Goal: Check status: Check status

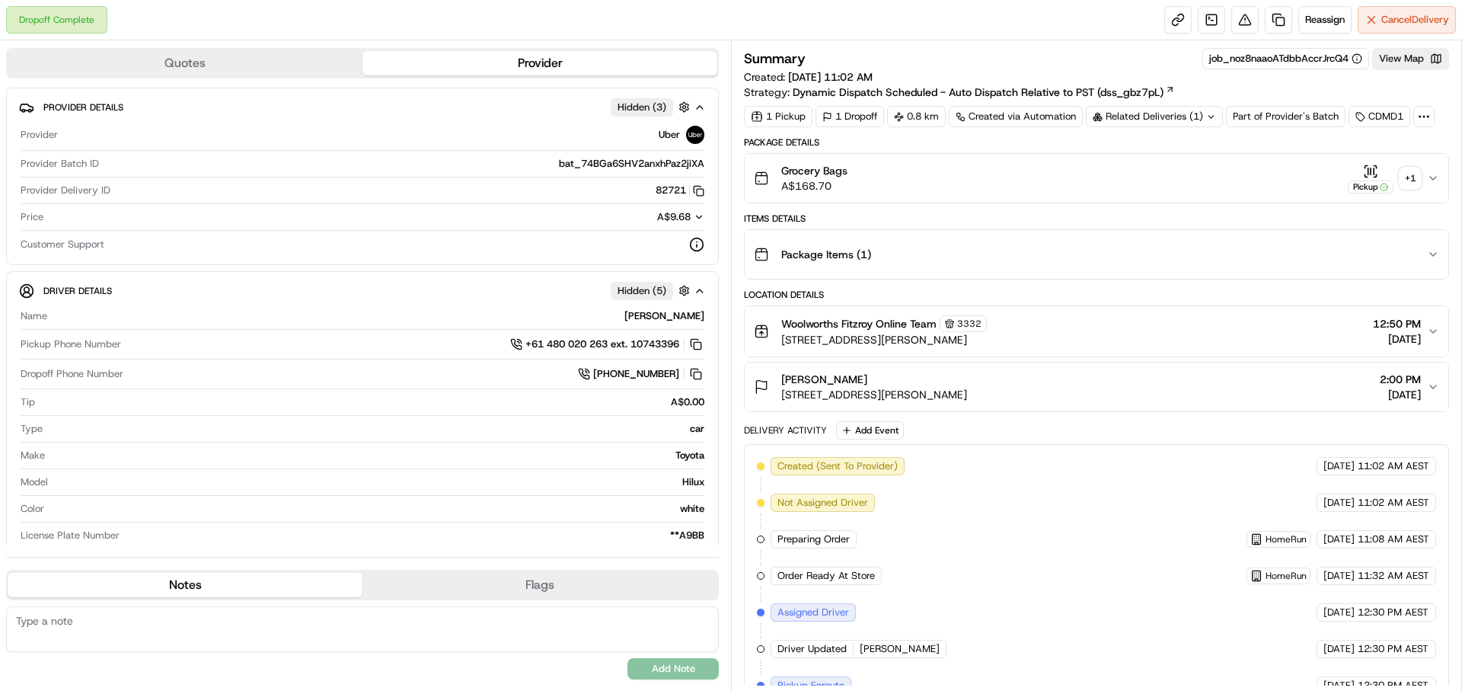
click at [1400, 177] on div "+ 1" at bounding box center [1410, 178] width 21 height 21
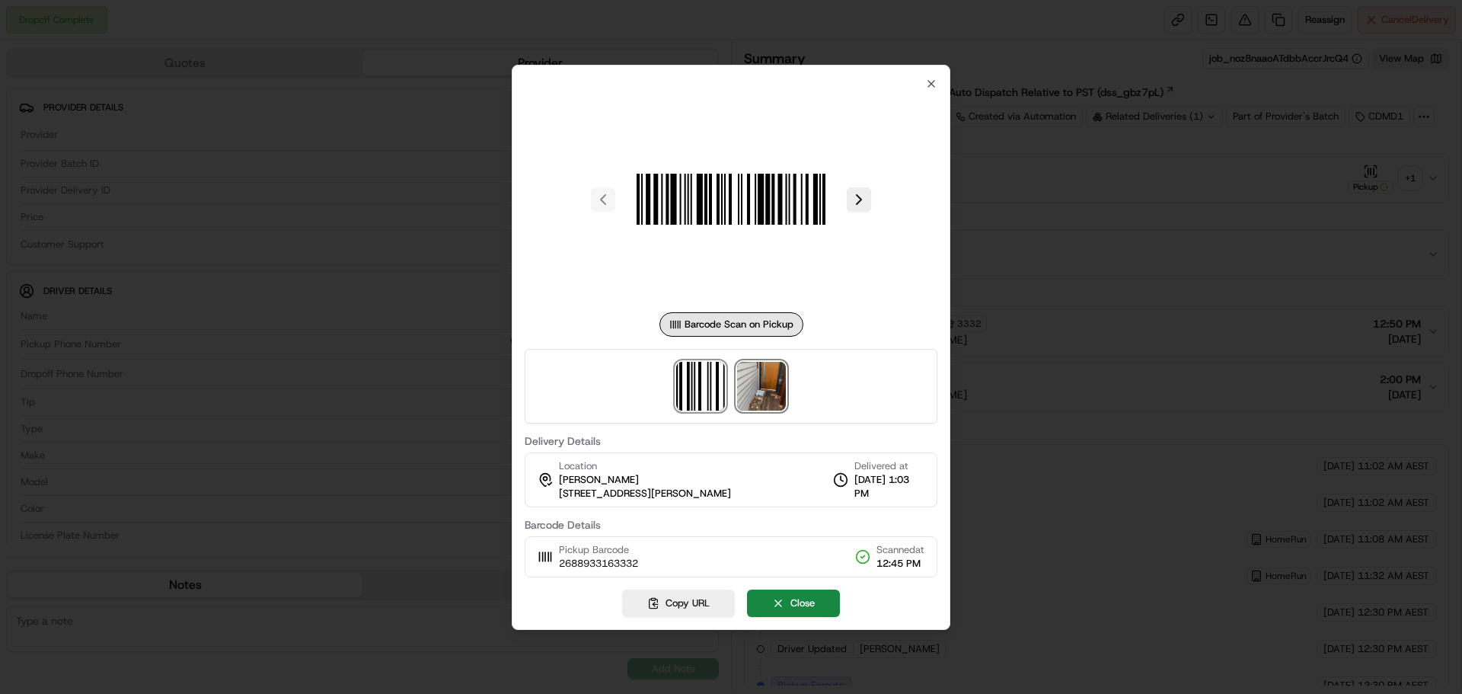
click at [748, 384] on img at bounding box center [761, 386] width 49 height 49
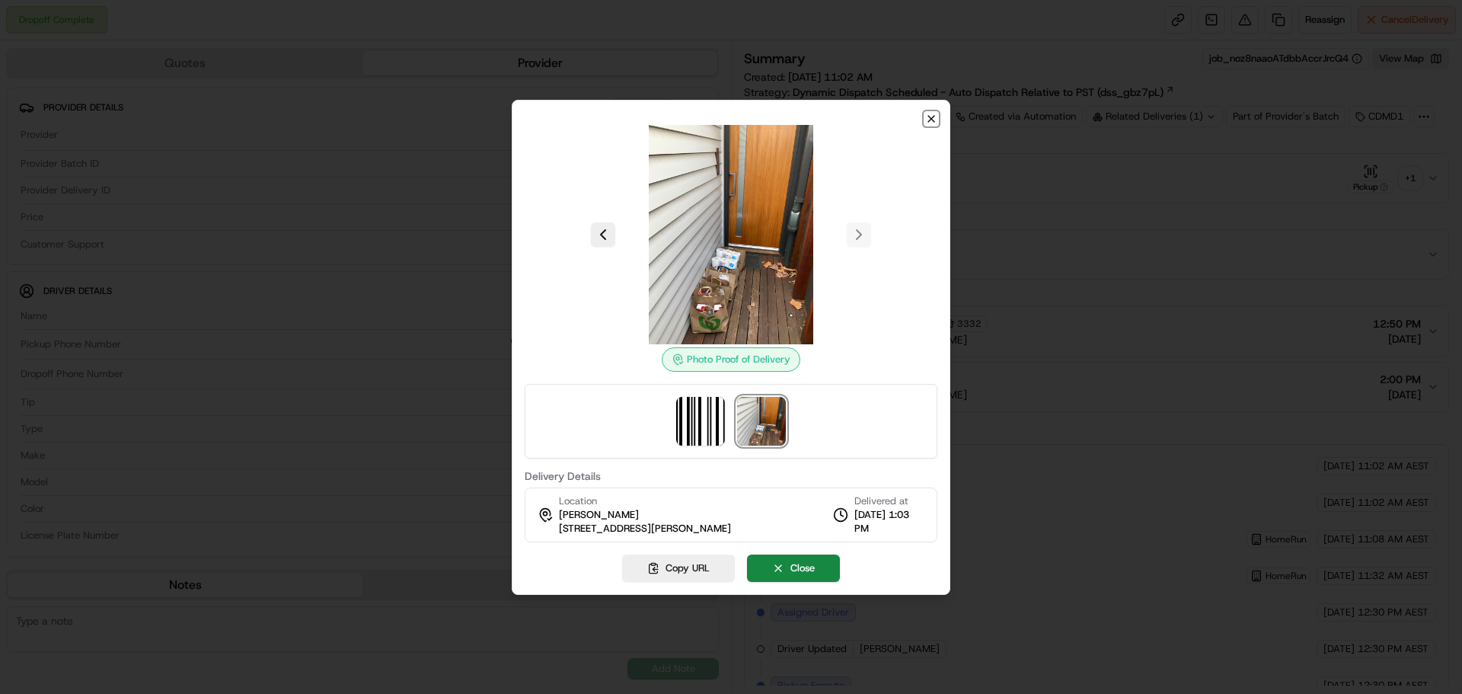
click at [928, 118] on icon "button" at bounding box center [931, 119] width 12 height 12
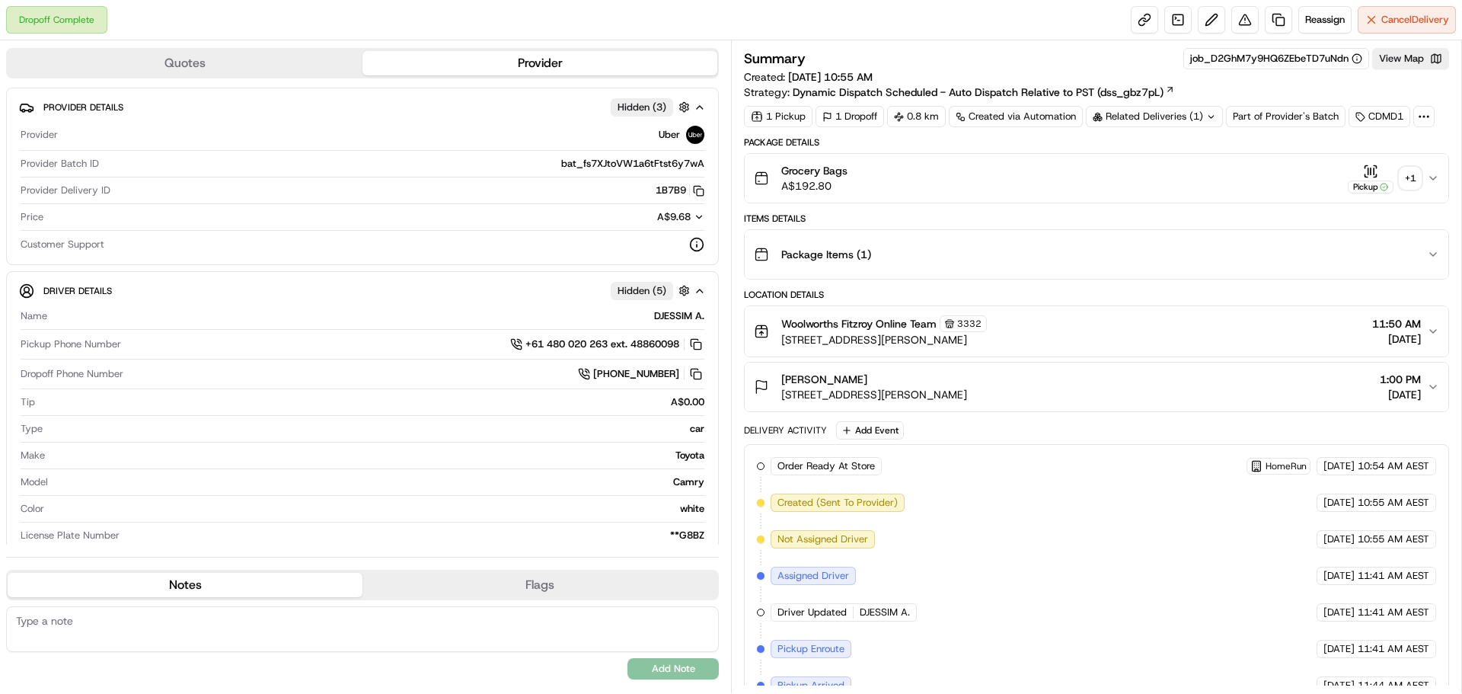
click at [1414, 172] on div "+ 1" at bounding box center [1410, 178] width 21 height 21
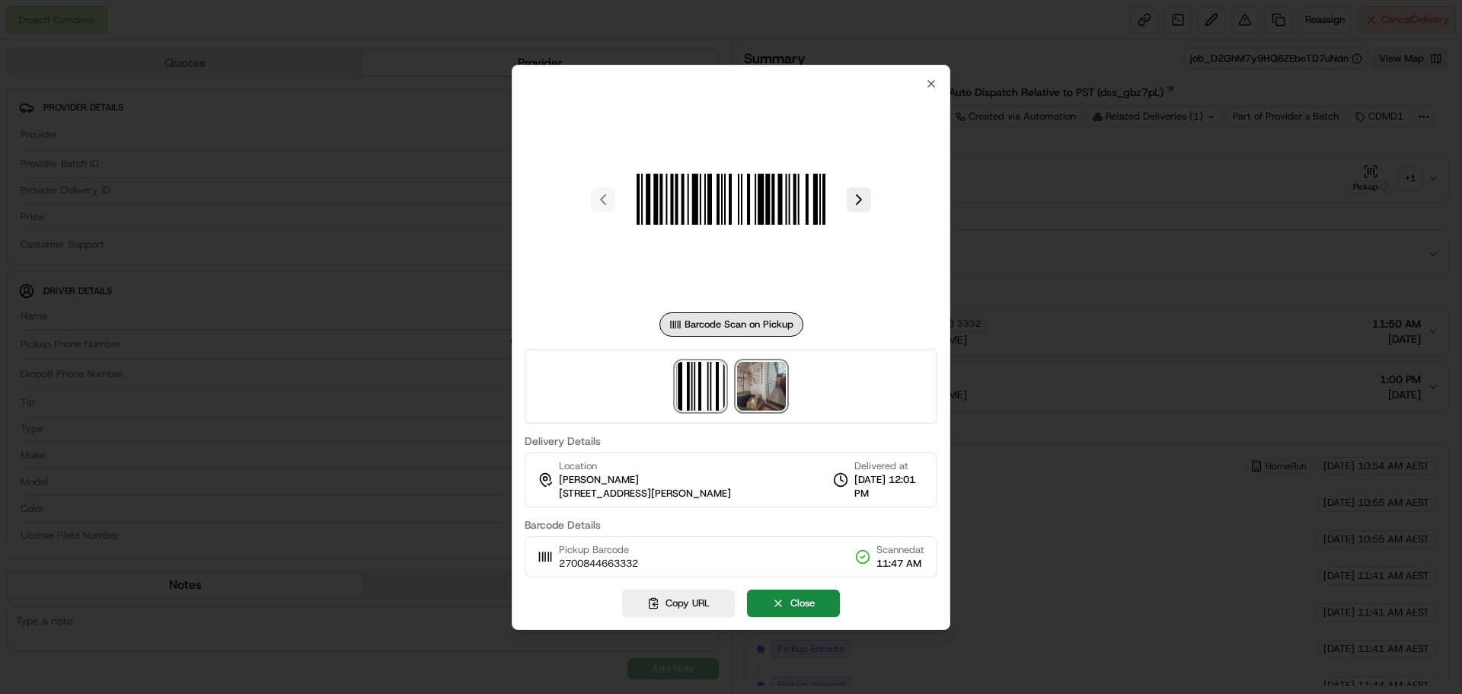
click at [755, 385] on img at bounding box center [761, 386] width 49 height 49
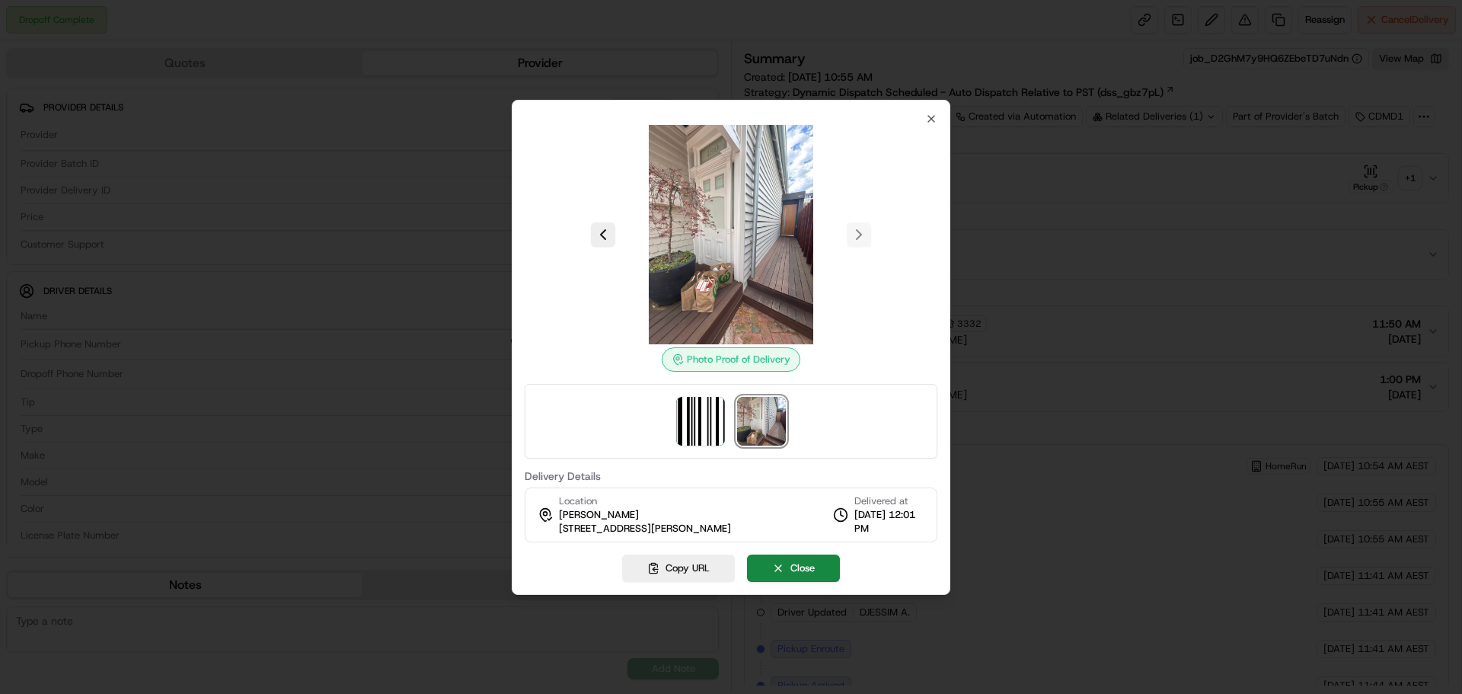
click at [752, 251] on img at bounding box center [731, 234] width 219 height 219
click at [930, 120] on icon "button" at bounding box center [931, 119] width 6 height 6
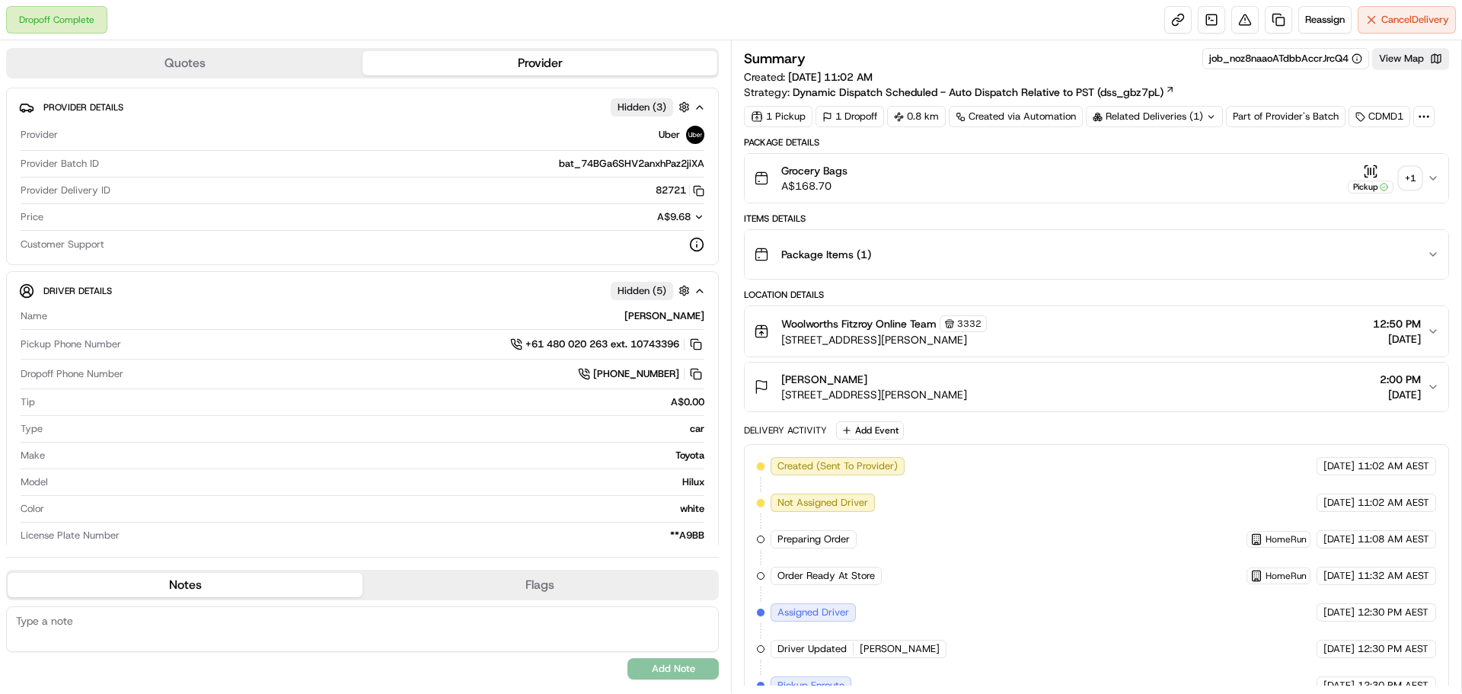
click at [1417, 174] on div "+ 1" at bounding box center [1410, 178] width 21 height 21
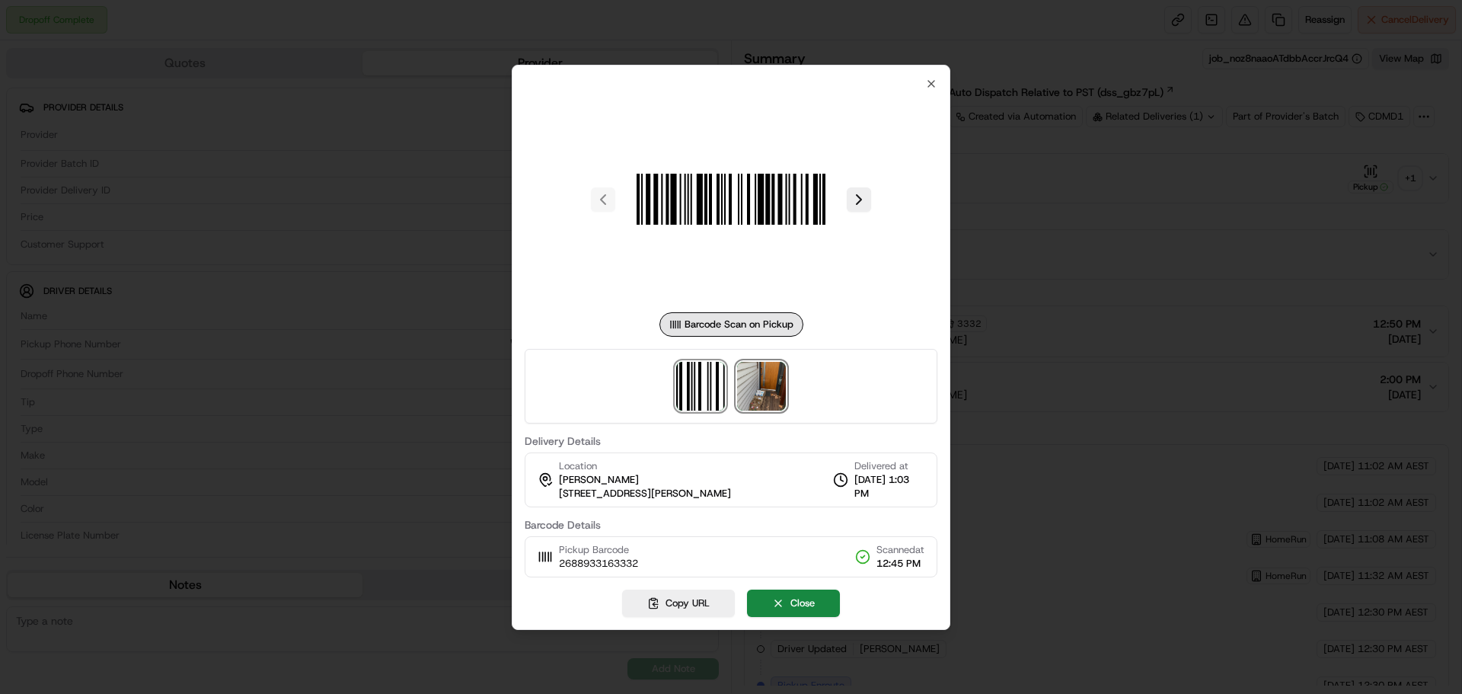
click at [765, 385] on img at bounding box center [761, 386] width 49 height 49
